Goal: Task Accomplishment & Management: Manage account settings

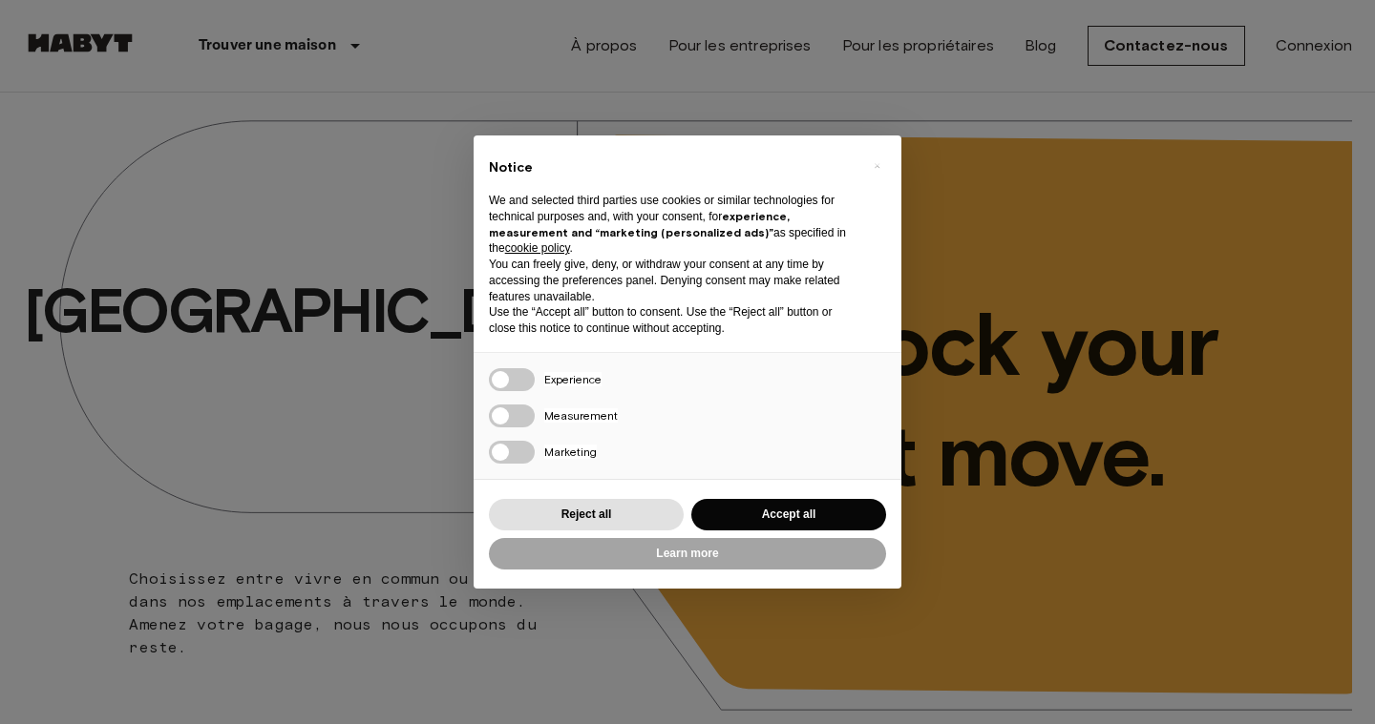
click at [808, 511] on button "Accept all" at bounding box center [788, 514] width 195 height 31
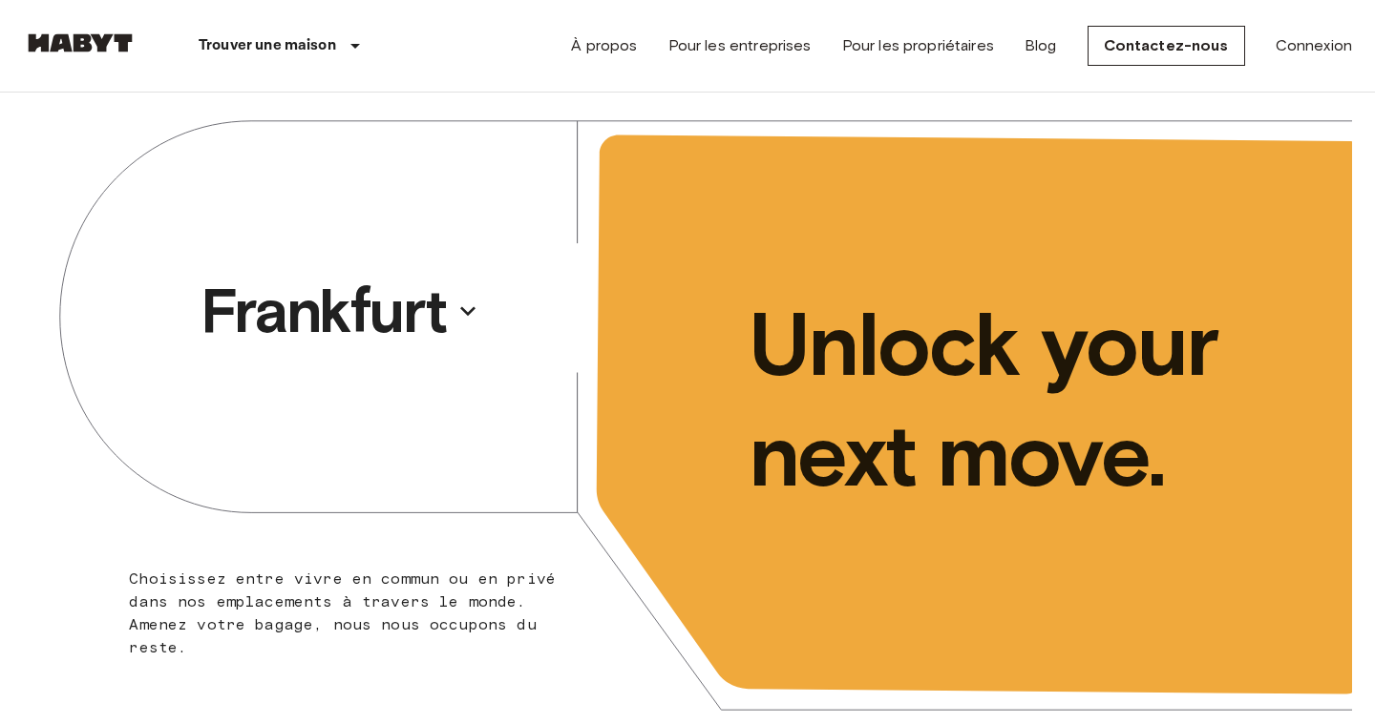
click at [793, 507] on p "Unlock your next move." at bounding box center [1034, 399] width 573 height 221
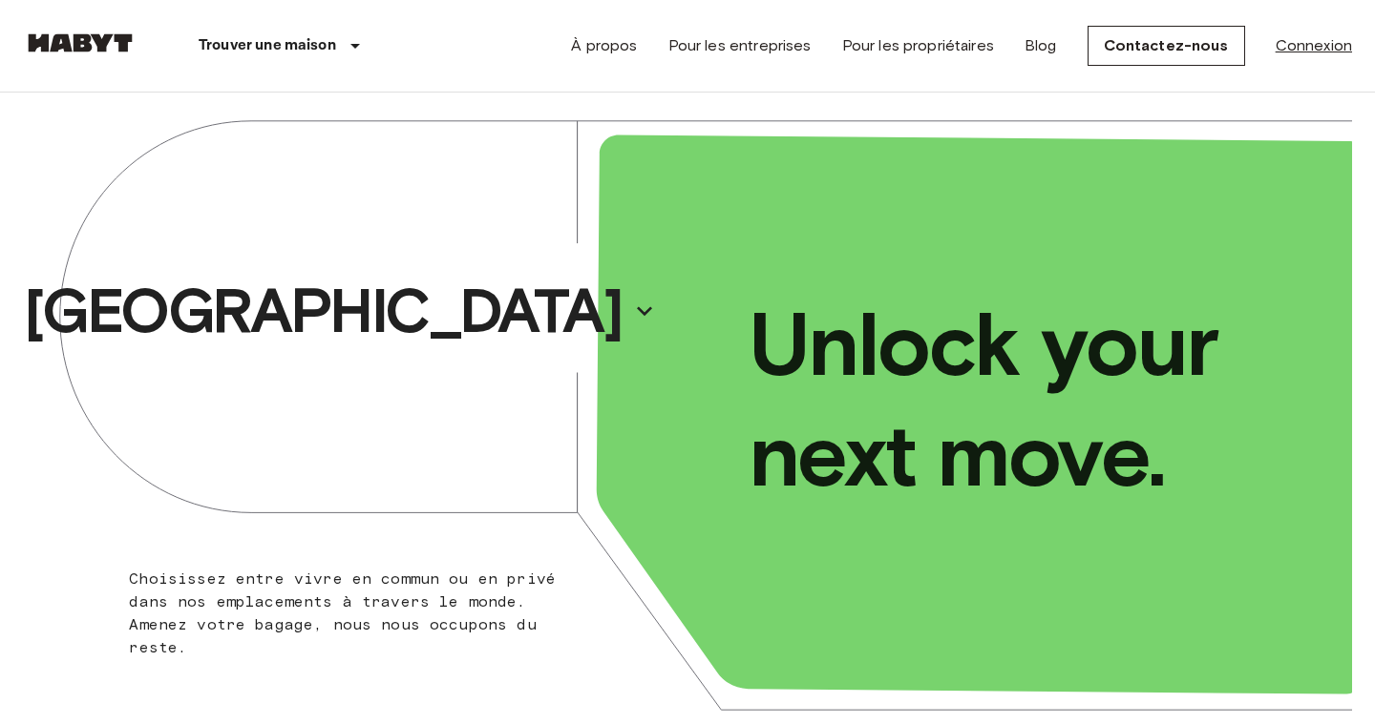
click at [1299, 41] on link "Connexion" at bounding box center [1313, 45] width 76 height 23
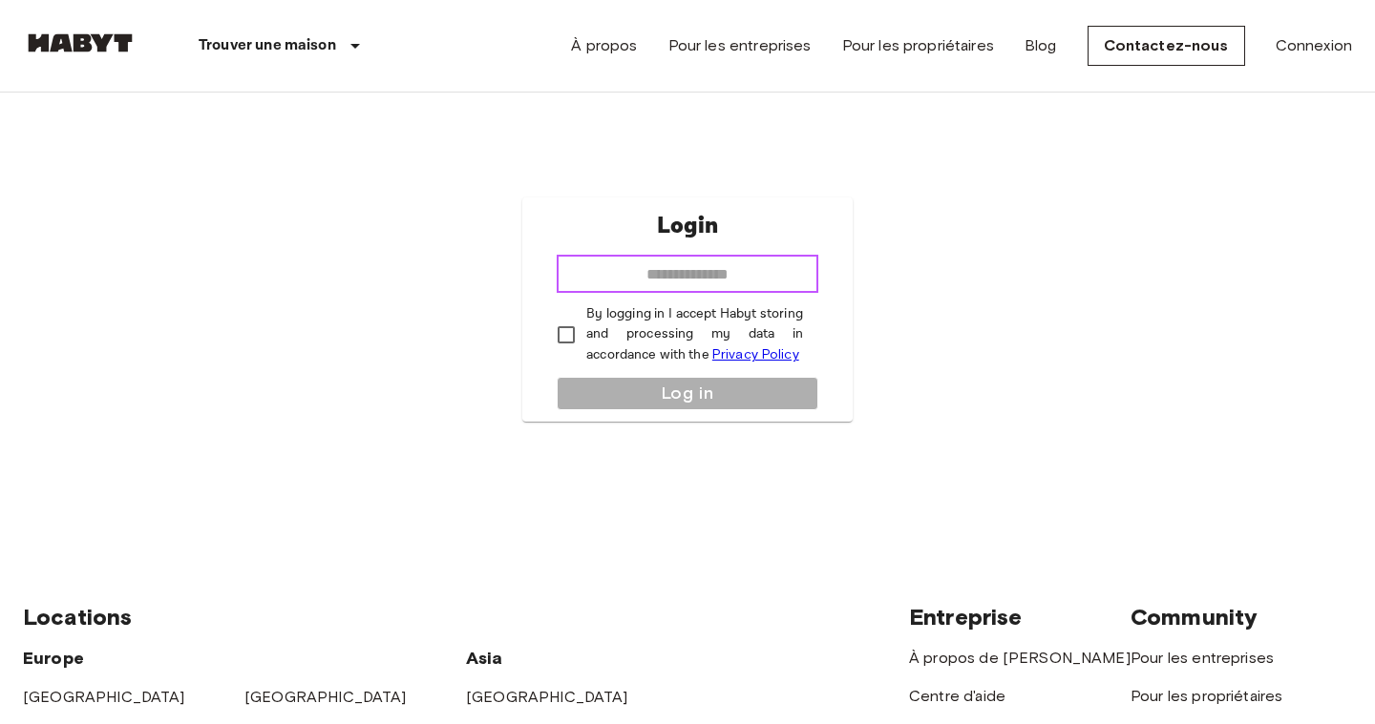
click at [687, 281] on input "email" at bounding box center [687, 274] width 262 height 38
type input "**********"
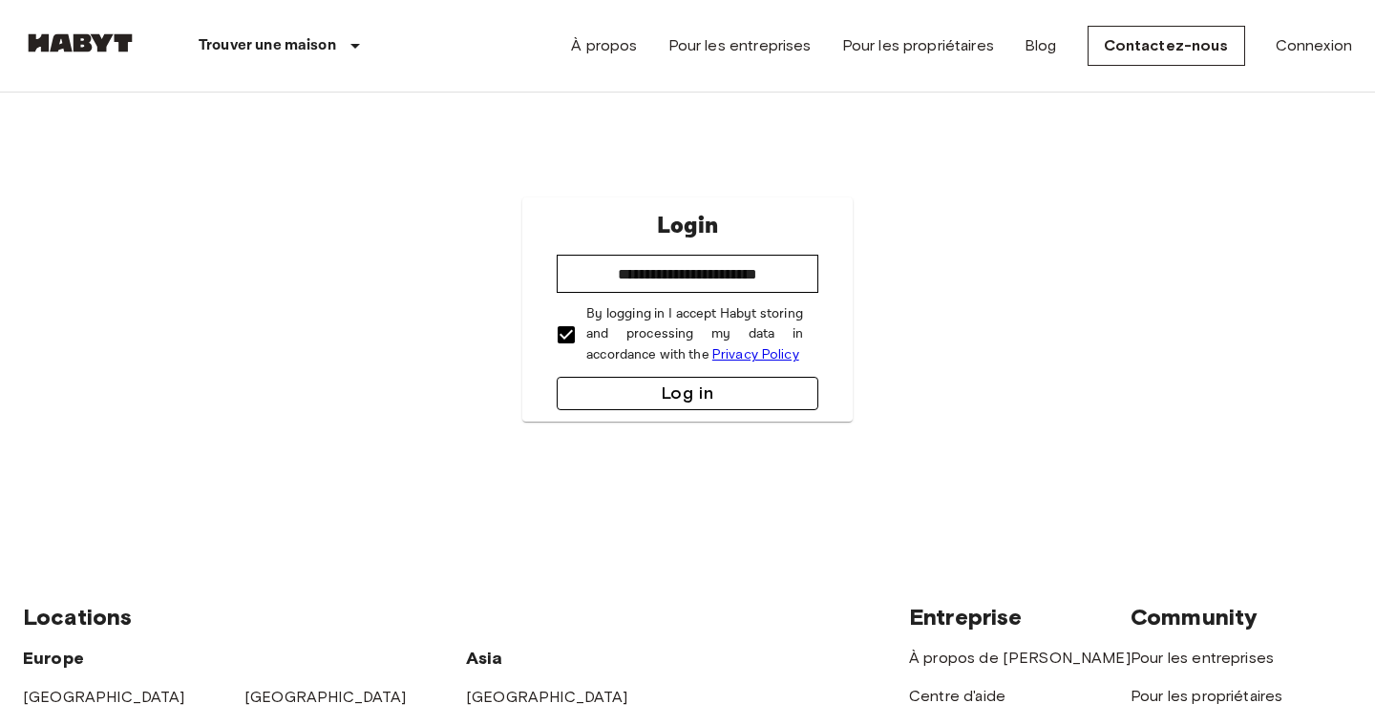
click at [659, 393] on button "Log in" at bounding box center [687, 393] width 262 height 33
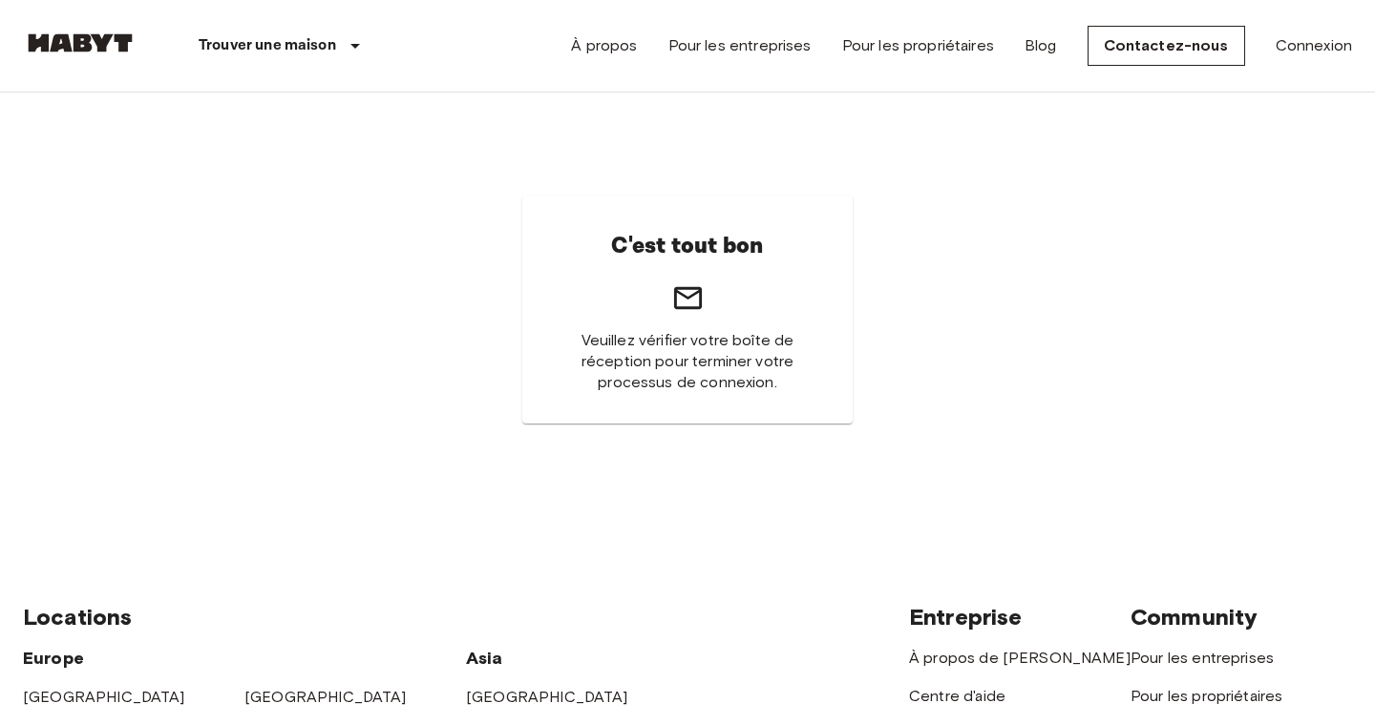
click at [1327, 58] on div "À propos Pour les entreprises Pour les propriétaires Blog Contactez-nous Connex…" at bounding box center [961, 46] width 781 height 92
